Goal: Task Accomplishment & Management: Manage account settings

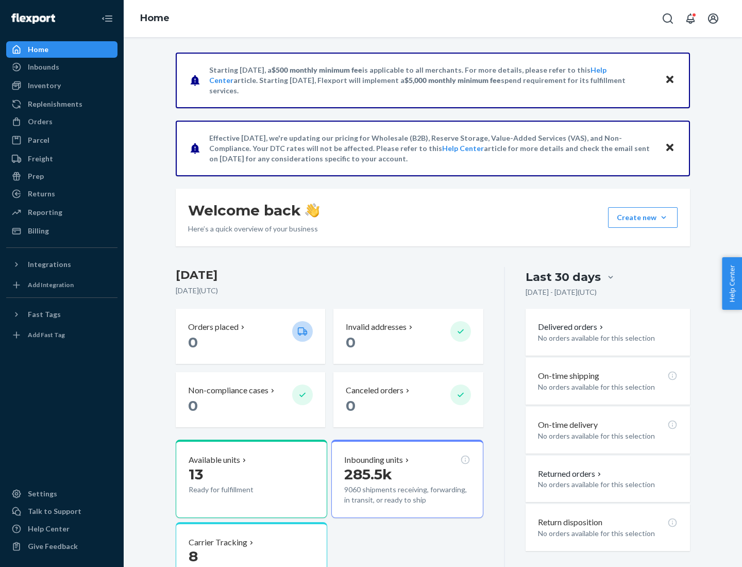
click at [663, 217] on button "Create new Create new inbound Create new order Create new product" at bounding box center [643, 217] width 70 height 21
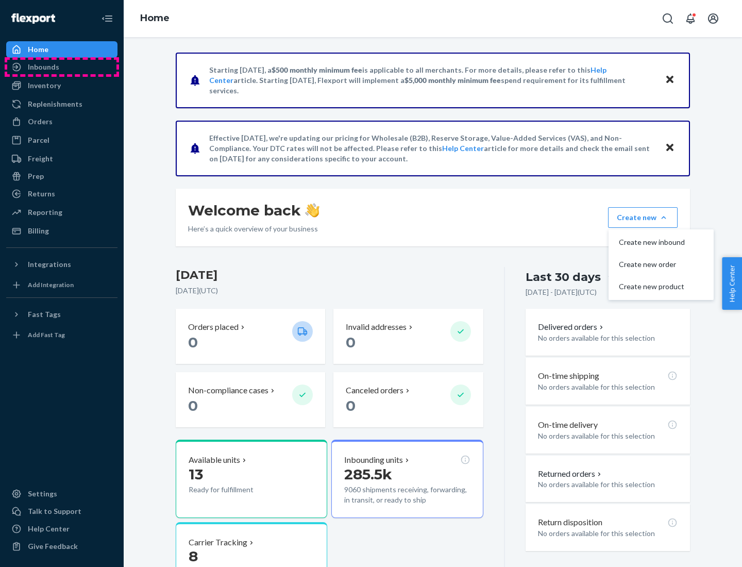
click at [62, 67] on div "Inbounds" at bounding box center [61, 67] width 109 height 14
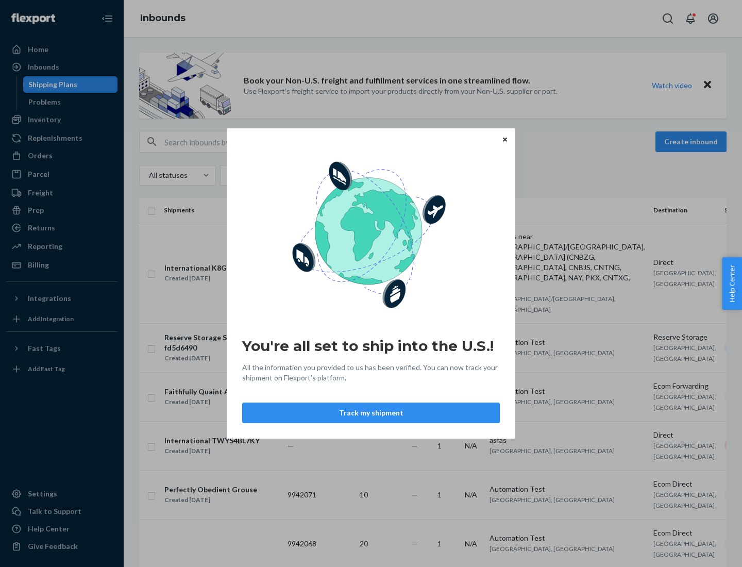
click at [371, 413] on button "Track my shipment" at bounding box center [371, 412] width 258 height 21
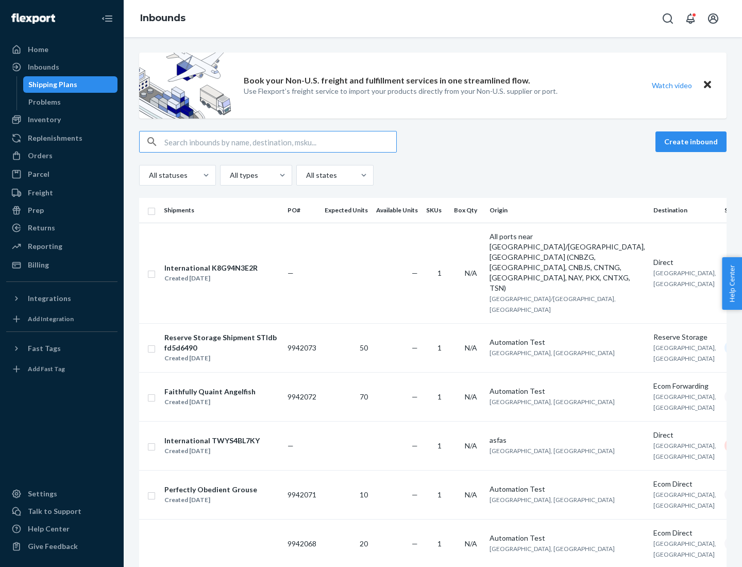
click at [692, 142] on button "Create inbound" at bounding box center [690, 141] width 71 height 21
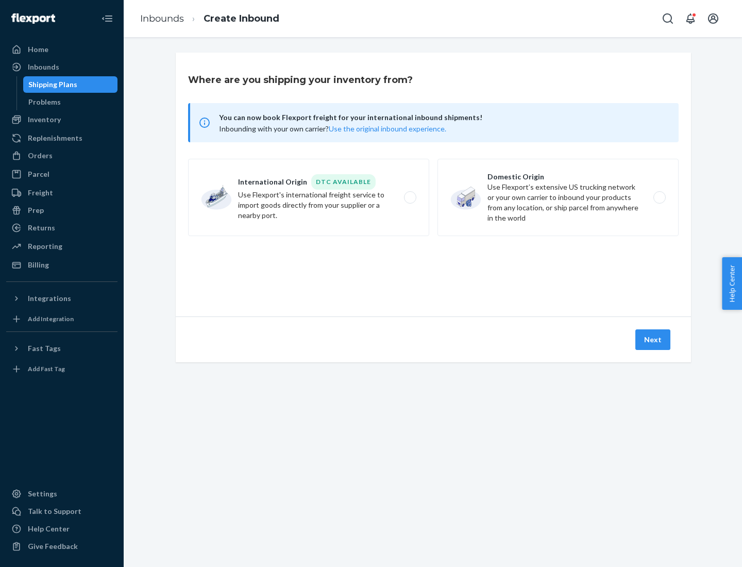
click at [309, 197] on label "International Origin DTC Available Use Flexport's international freight service…" at bounding box center [308, 197] width 241 height 77
click at [409, 197] on input "International Origin DTC Available Use Flexport's international freight service…" at bounding box center [412, 197] width 7 height 7
radio input "true"
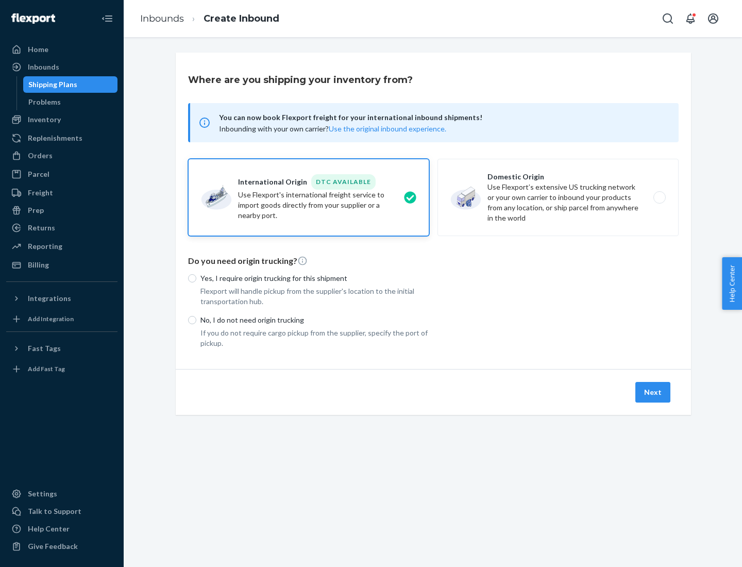
click at [315, 319] on p "No, I do not need origin trucking" at bounding box center [314, 320] width 229 height 10
click at [196, 319] on input "No, I do not need origin trucking" at bounding box center [192, 320] width 8 height 8
radio input "true"
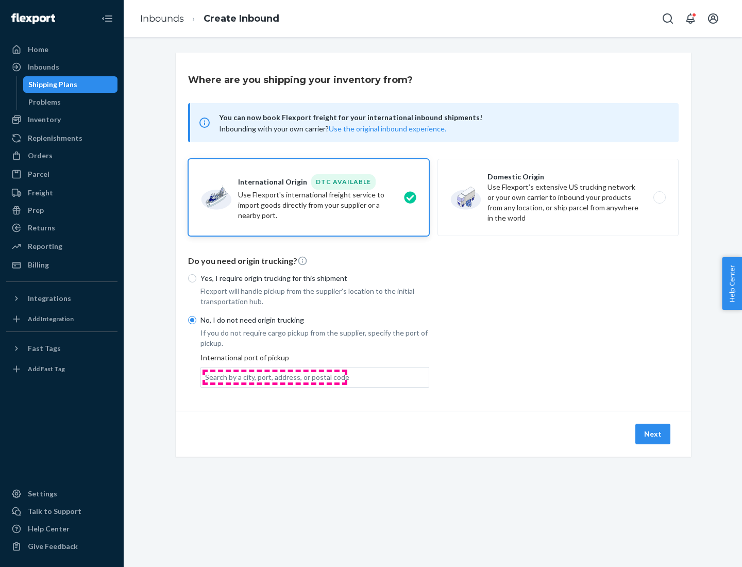
click at [275, 377] on div "Search by a city, port, address, or postal code" at bounding box center [277, 377] width 144 height 10
click at [206, 377] on input "Search by a city, port, address, or postal code" at bounding box center [205, 377] width 1 height 10
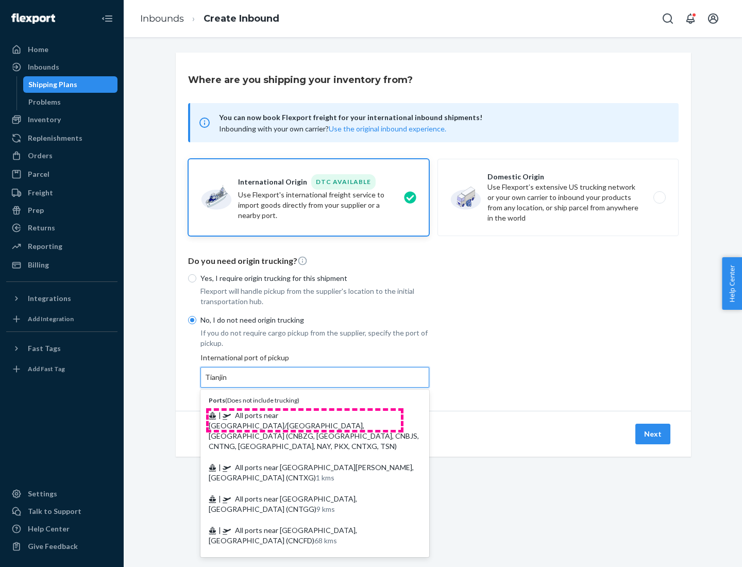
click at [304, 415] on span "| All ports near [GEOGRAPHIC_DATA]/[GEOGRAPHIC_DATA], [GEOGRAPHIC_DATA] (CNBZG,…" at bounding box center [314, 431] width 210 height 40
click at [228, 382] on input "Tianjin" at bounding box center [216, 377] width 23 height 10
type input "All ports near [GEOGRAPHIC_DATA]/[GEOGRAPHIC_DATA], [GEOGRAPHIC_DATA] (CNBZG, […"
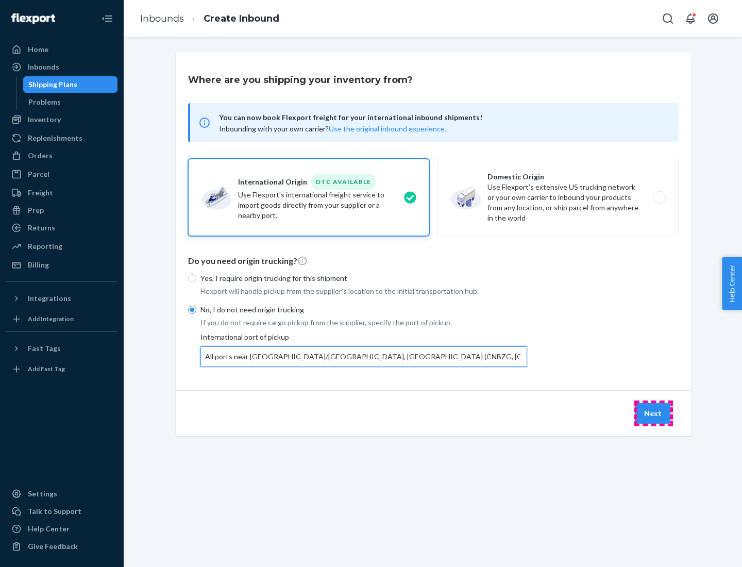
click at [653, 413] on button "Next" at bounding box center [652, 413] width 35 height 21
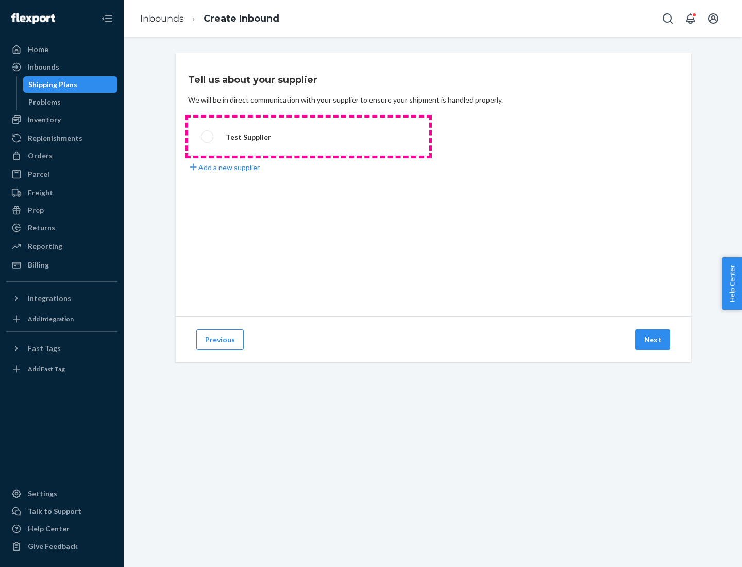
click at [309, 136] on label "Test Supplier" at bounding box center [308, 136] width 241 height 38
click at [208, 136] on input "Test Supplier" at bounding box center [204, 136] width 7 height 7
radio input "true"
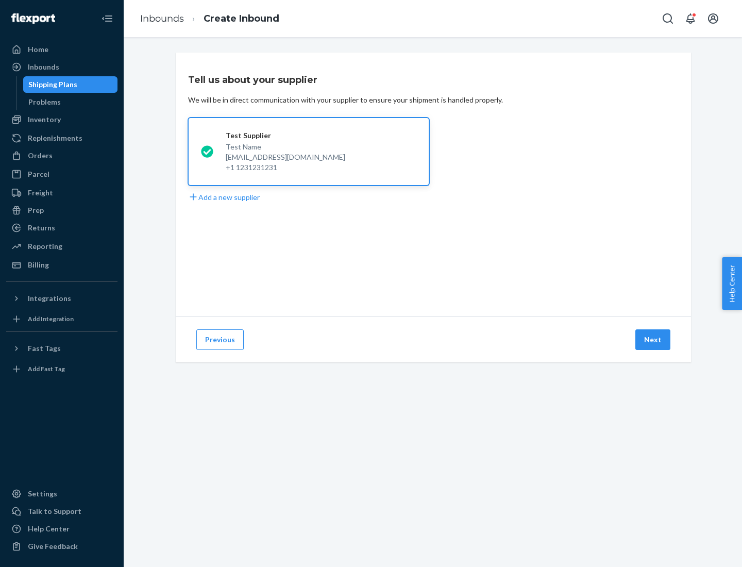
click at [653, 339] on button "Next" at bounding box center [652, 339] width 35 height 21
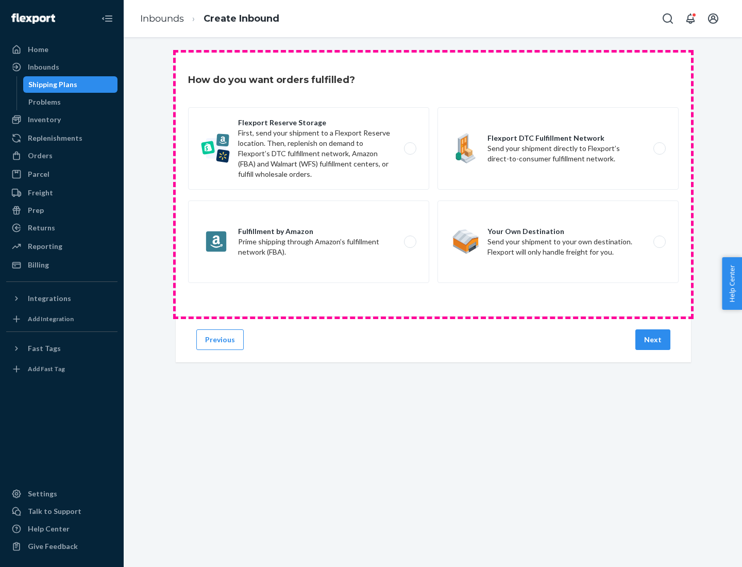
click at [433, 184] on div "Flexport Reserve Storage First, send your shipment to a Flexport Reserve locati…" at bounding box center [433, 196] width 490 height 178
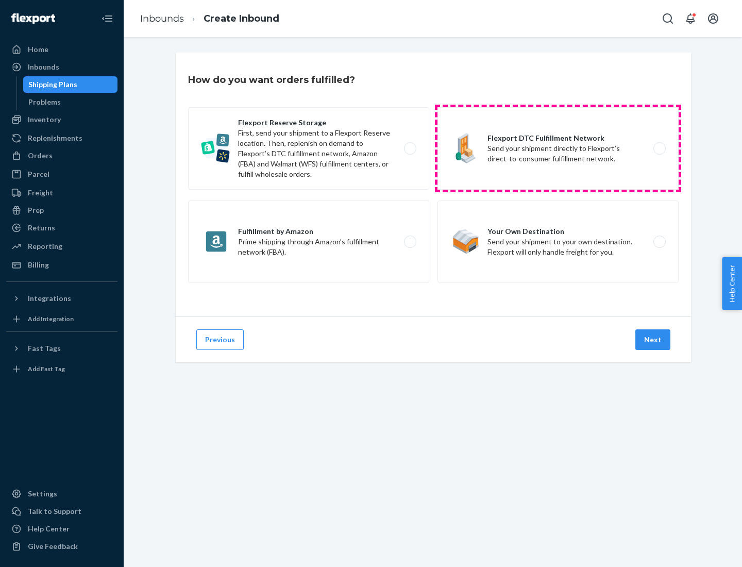
click at [558, 148] on label "Flexport DTC Fulfillment Network Send your shipment directly to Flexport’s dire…" at bounding box center [557, 148] width 241 height 82
click at [659, 148] on input "Flexport DTC Fulfillment Network Send your shipment directly to Flexport’s dire…" at bounding box center [662, 148] width 7 height 7
radio input "true"
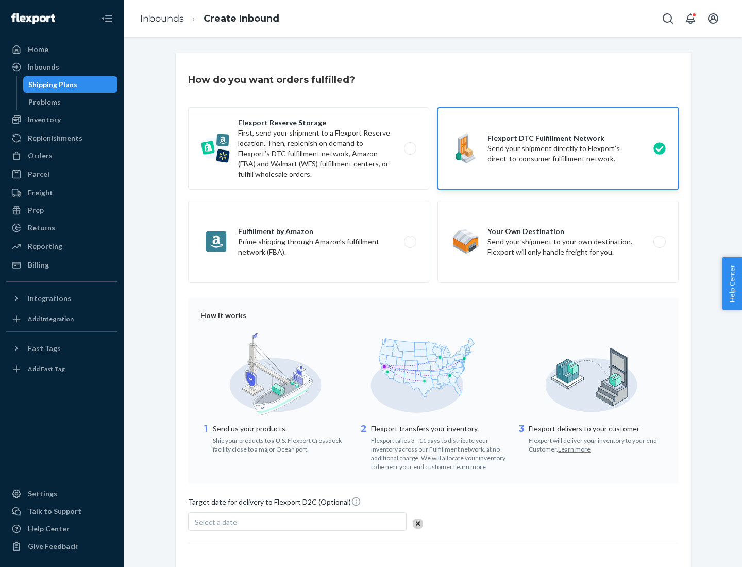
scroll to position [76, 0]
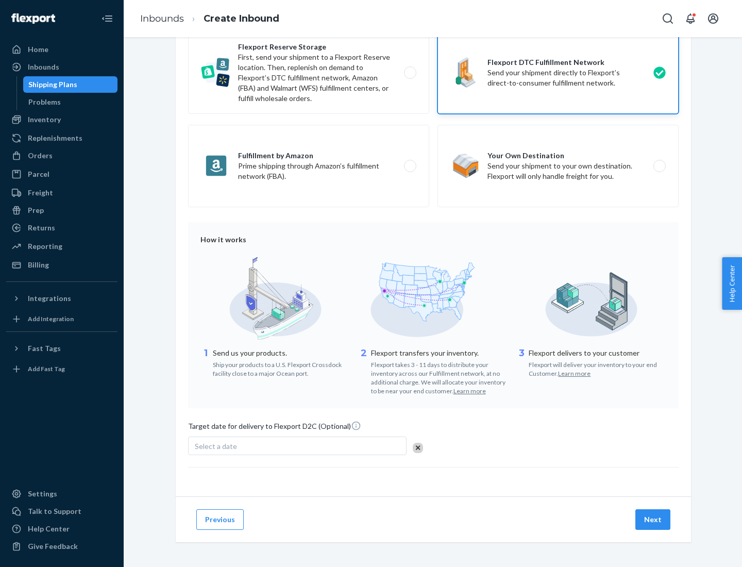
click at [653, 519] on button "Next" at bounding box center [652, 519] width 35 height 21
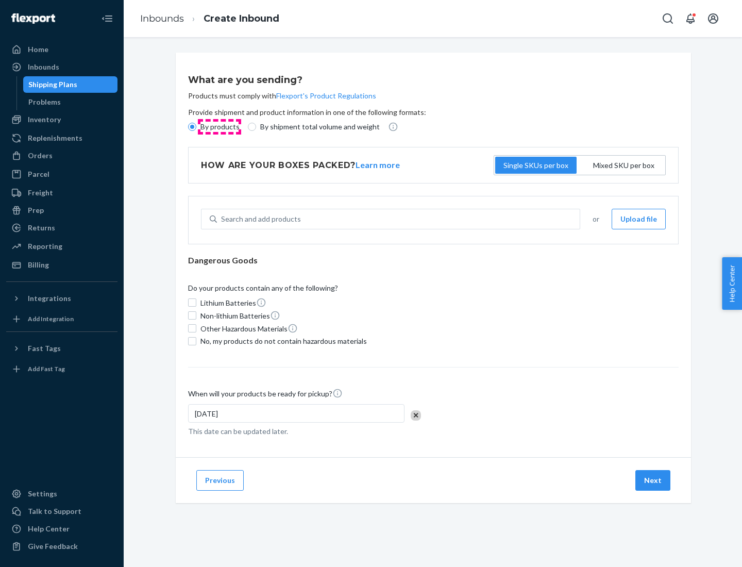
click at [219, 127] on p "By products" at bounding box center [219, 127] width 39 height 10
click at [196, 127] on input "By products" at bounding box center [192, 127] width 8 height 8
click at [259, 219] on div "Search and add products" at bounding box center [261, 219] width 80 height 10
click at [222, 219] on input "Search and add products" at bounding box center [221, 219] width 1 height 10
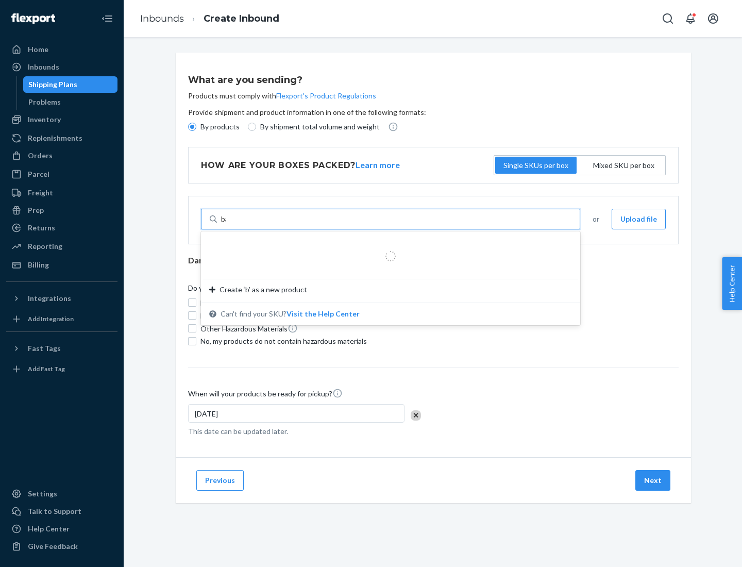
type input "basic"
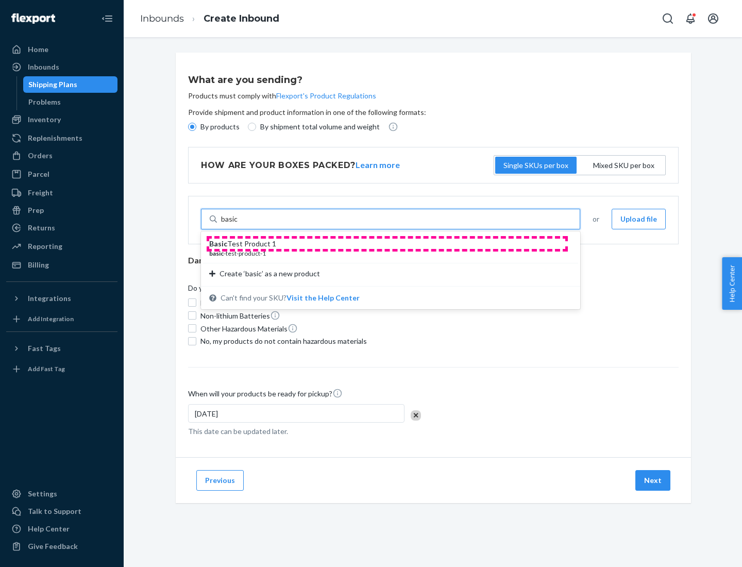
click at [387, 244] on div "Basic Test Product 1" at bounding box center [386, 243] width 354 height 10
click at [238, 224] on input "basic" at bounding box center [229, 219] width 17 height 10
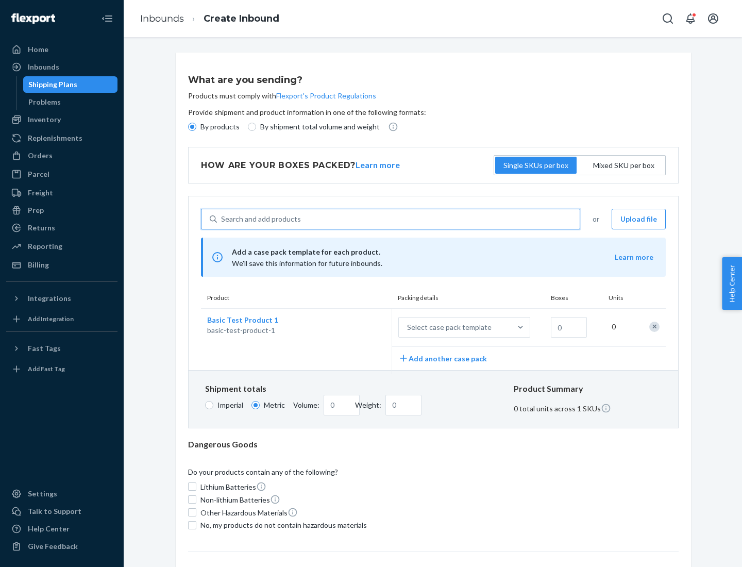
scroll to position [25, 0]
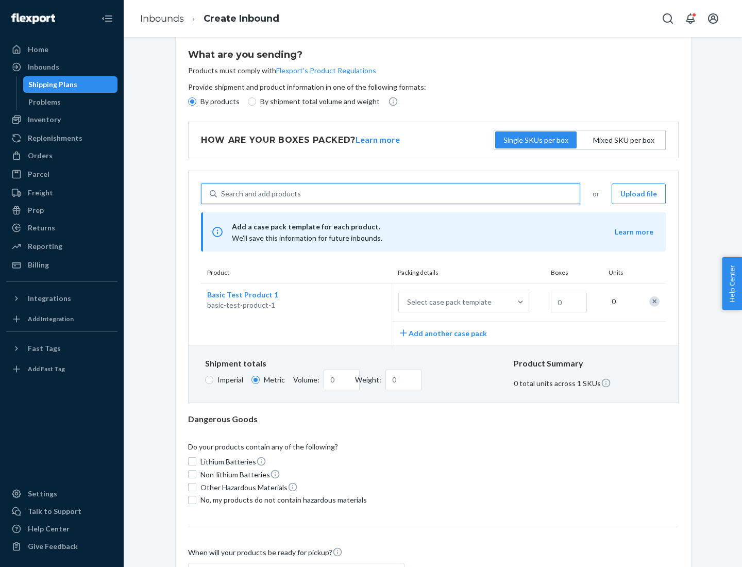
click at [447, 302] on div "Select case pack template" at bounding box center [449, 302] width 84 height 10
click at [356, 302] on input "Select case pack template" at bounding box center [356, 302] width 0 height 0
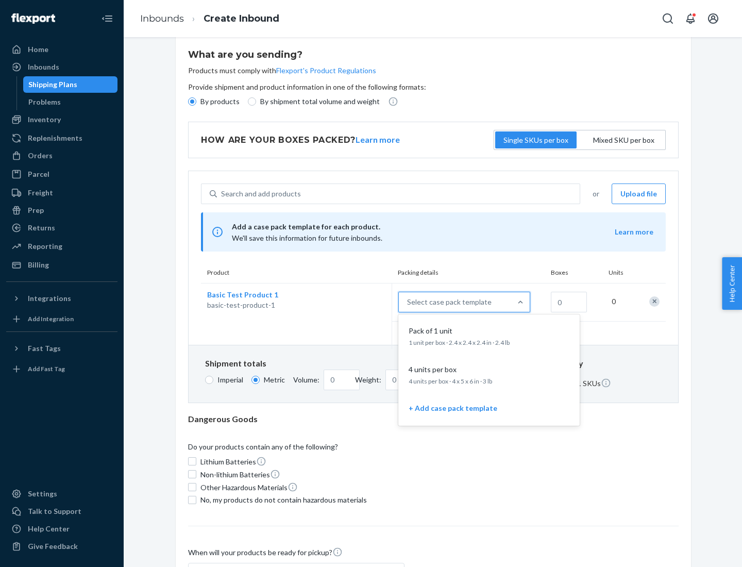
scroll to position [59, 0]
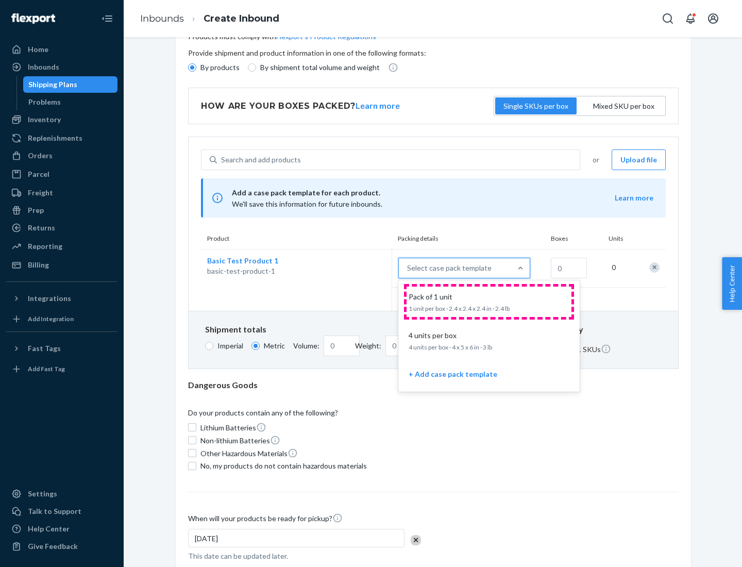
click at [489, 301] on div "Pack of 1 unit" at bounding box center [486, 297] width 165 height 10
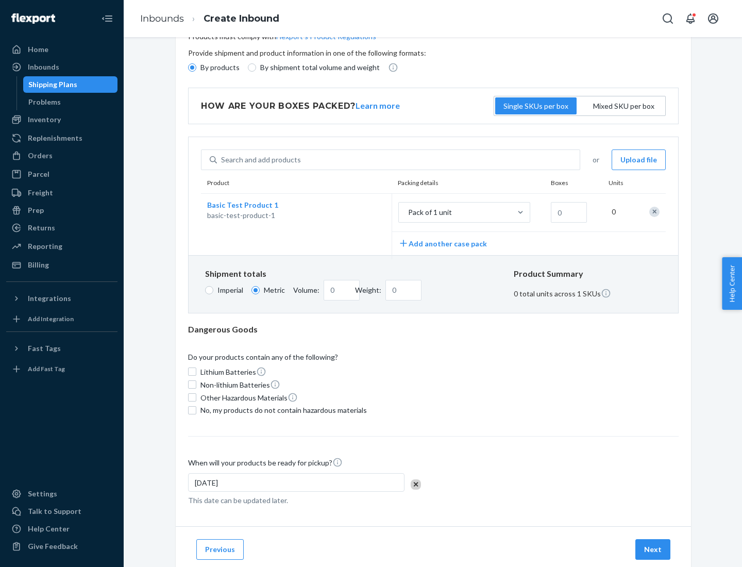
scroll to position [0, 0]
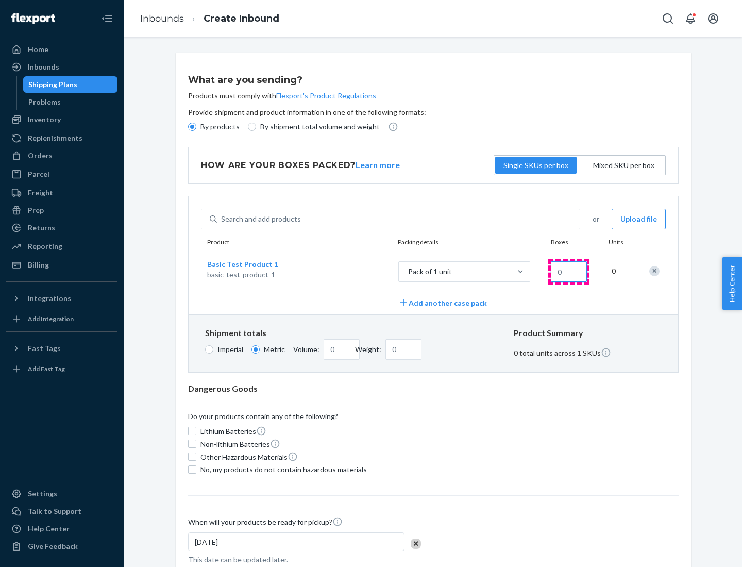
type input "1.09"
type input "1"
type input "10.89"
type input "10"
type input "0.02"
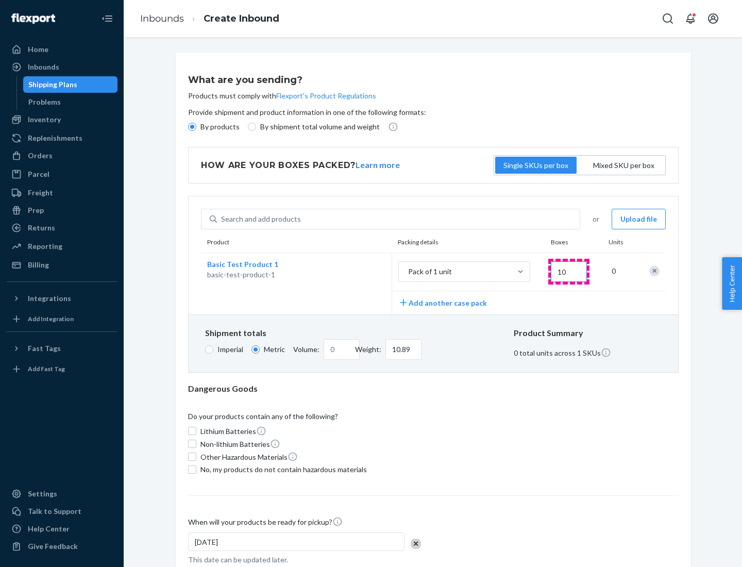
type input "108.86"
type input "100"
type input "0.23"
type input "1088.62"
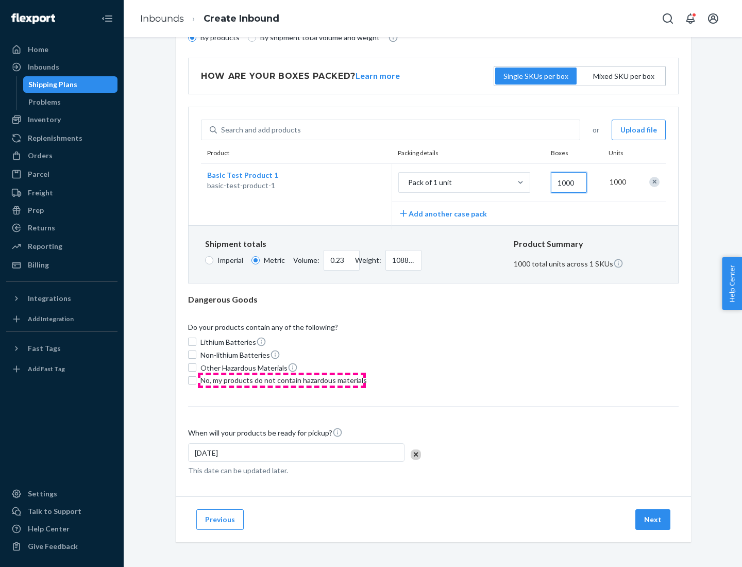
type input "1000"
click at [282, 380] on span "No, my products do not contain hazardous materials" at bounding box center [283, 380] width 166 height 10
click at [196, 380] on input "No, my products do not contain hazardous materials" at bounding box center [192, 380] width 8 height 8
checkbox input "true"
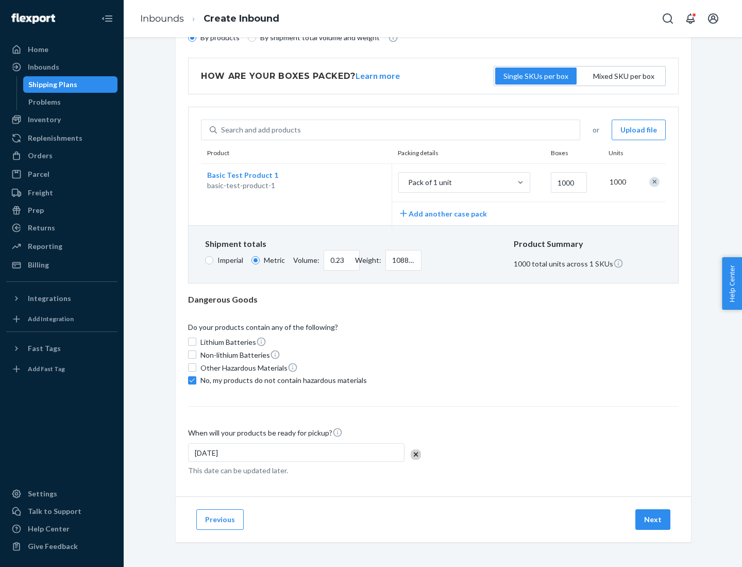
click at [653, 519] on button "Next" at bounding box center [652, 519] width 35 height 21
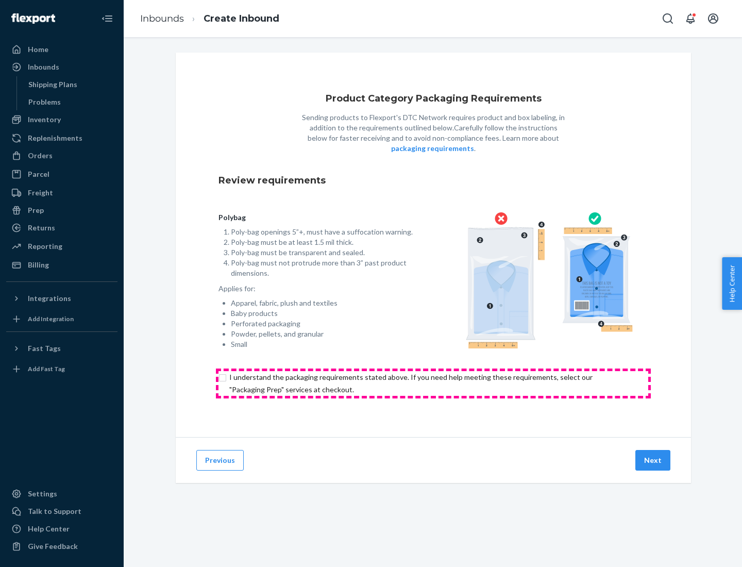
click at [433, 383] on input "checkbox" at bounding box center [433, 383] width 430 height 25
checkbox input "true"
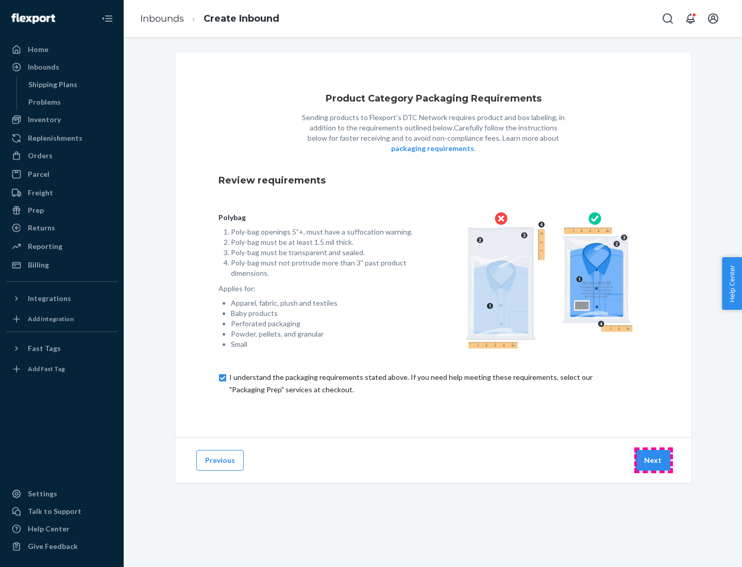
click at [653, 459] on button "Next" at bounding box center [652, 460] width 35 height 21
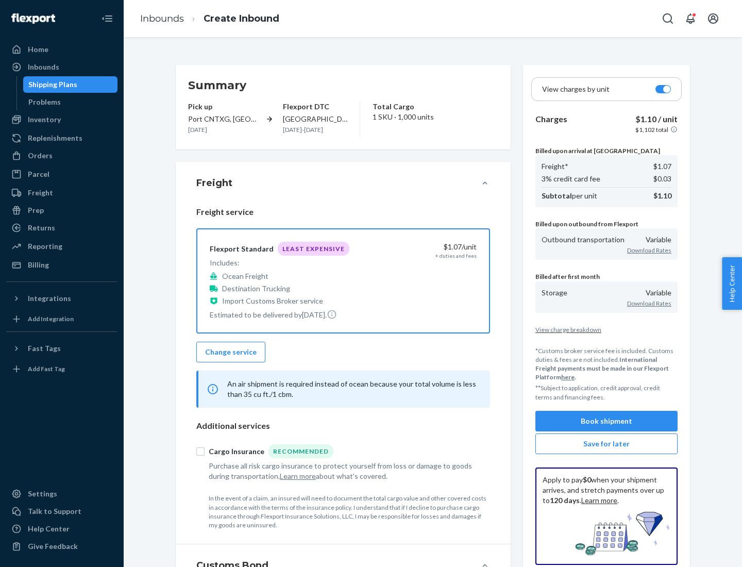
scroll to position [119, 0]
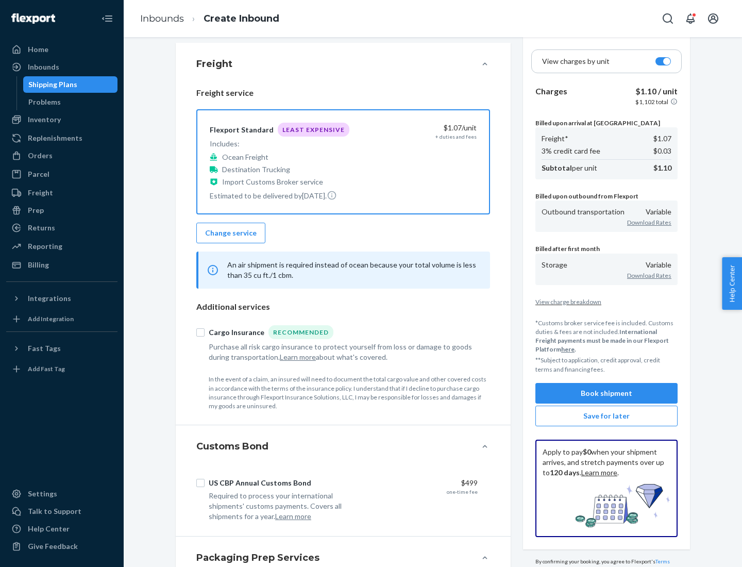
click at [606, 392] on button "Book shipment" at bounding box center [606, 393] width 142 height 21
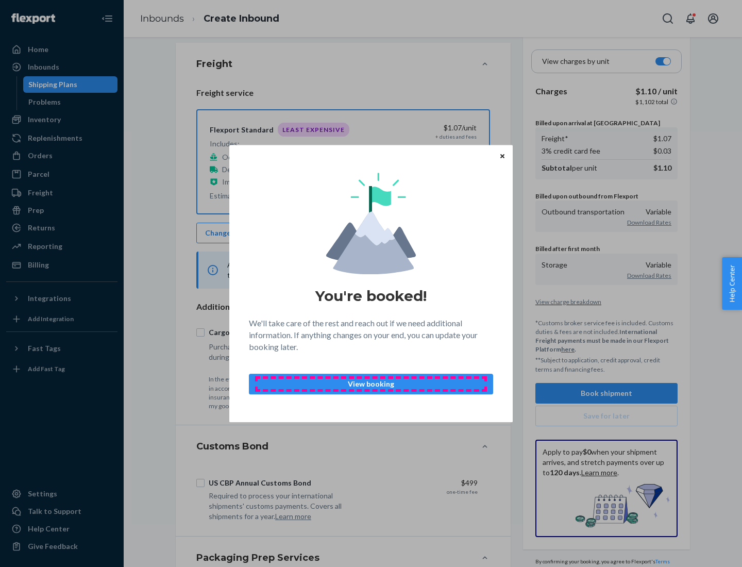
click at [371, 383] on p "View booking" at bounding box center [371, 384] width 227 height 10
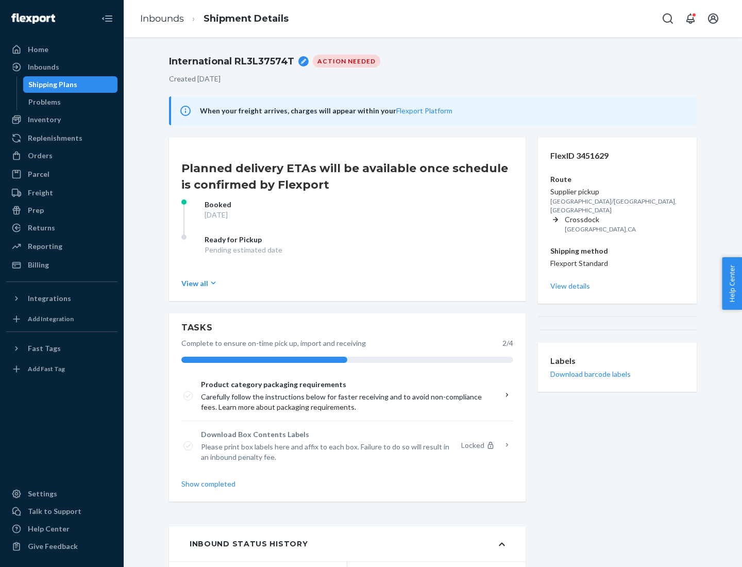
scroll to position [82, 0]
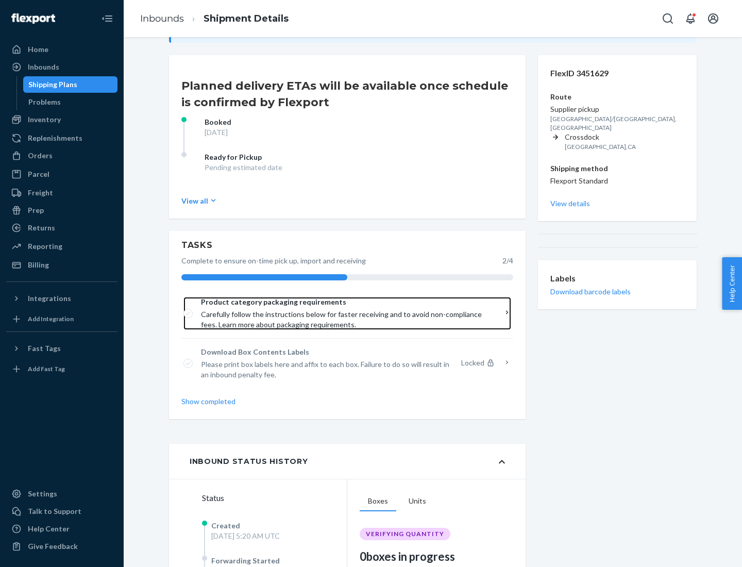
click at [344, 302] on span "Product category packaging requirements" at bounding box center [343, 302] width 285 height 10
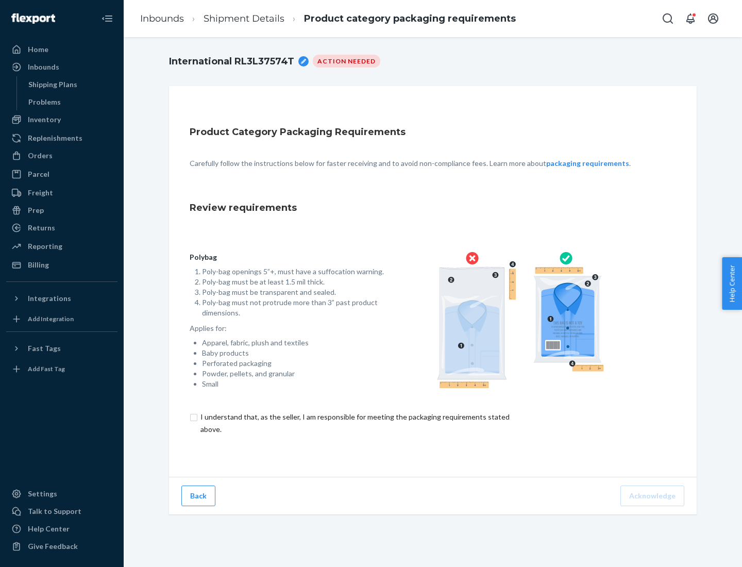
click at [354, 422] on input "checkbox" at bounding box center [361, 423] width 343 height 25
checkbox input "true"
click at [653, 495] on button "Acknowledge" at bounding box center [652, 495] width 64 height 21
